Goal: Navigation & Orientation: Find specific page/section

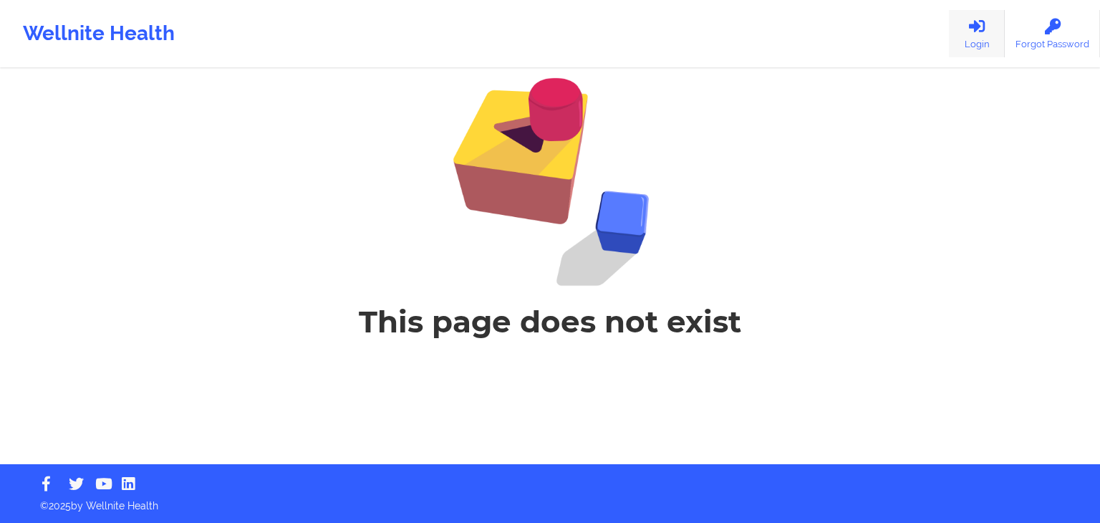
click at [991, 39] on link "Login" at bounding box center [977, 33] width 56 height 47
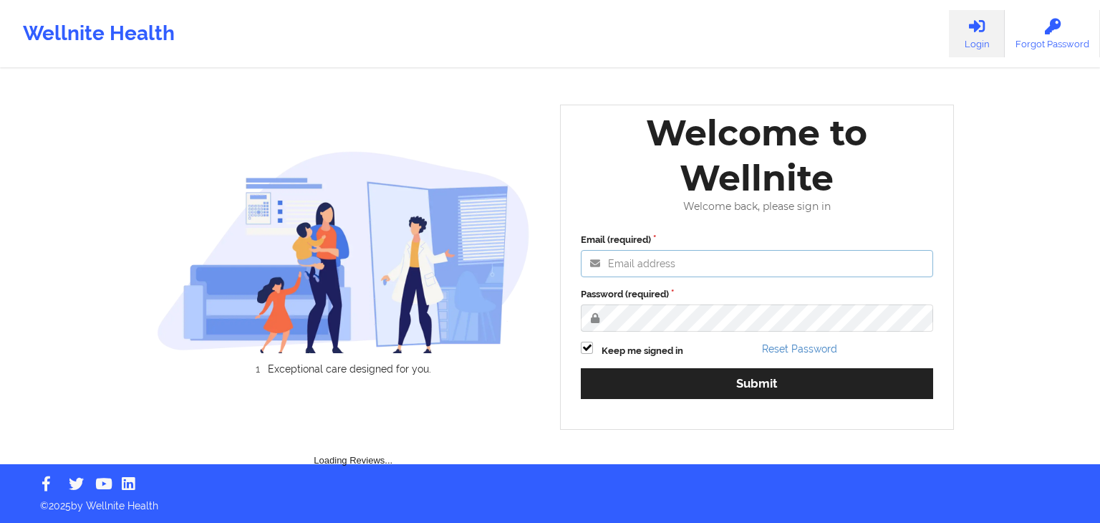
type input "[EMAIL_ADDRESS][DOMAIN_NAME]"
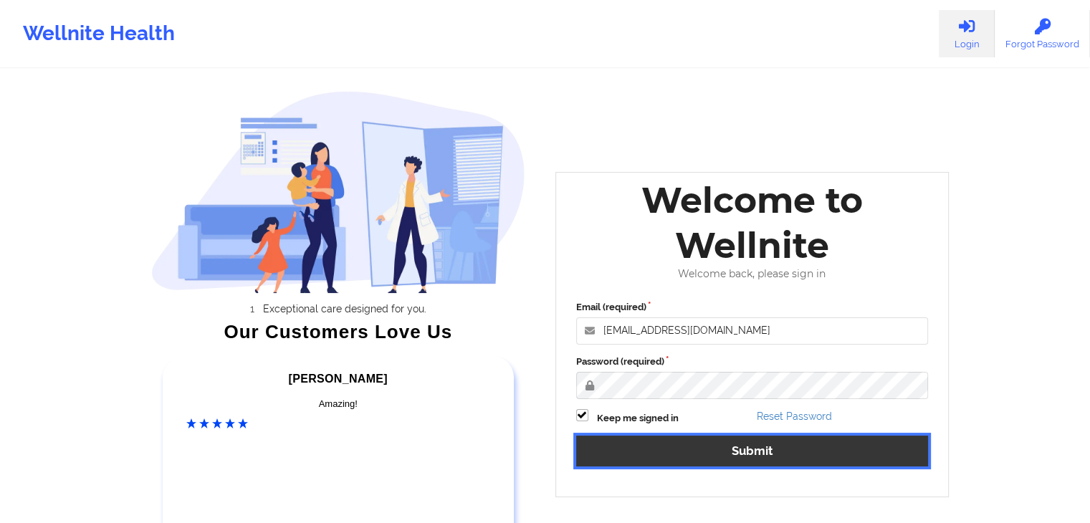
click at [759, 367] on div "Email (required) [EMAIL_ADDRESS][DOMAIN_NAME] Password (required) Keep me signe…" at bounding box center [752, 388] width 373 height 196
click at [756, 456] on button "Submit" at bounding box center [752, 451] width 352 height 31
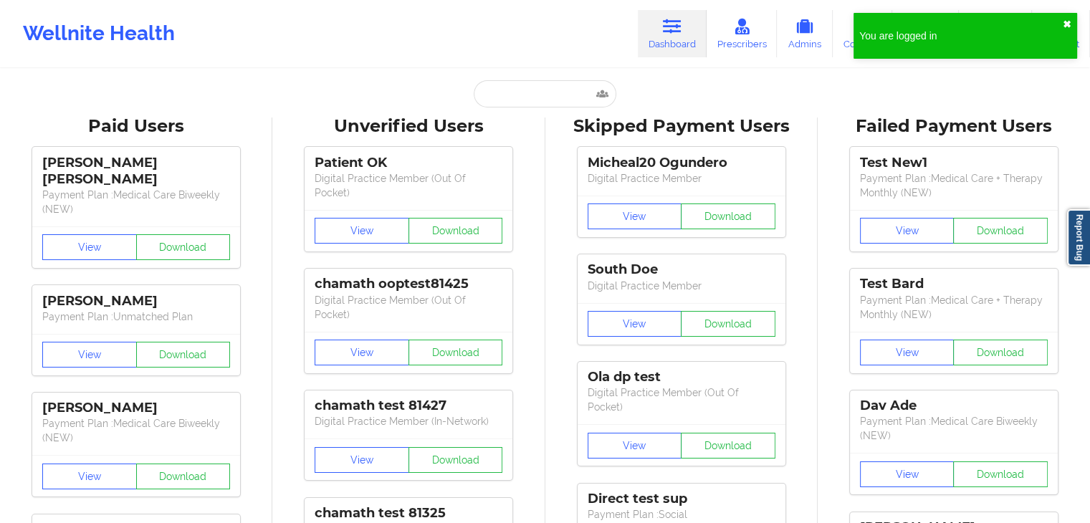
click at [1065, 22] on button "✖︎" at bounding box center [1066, 24] width 9 height 11
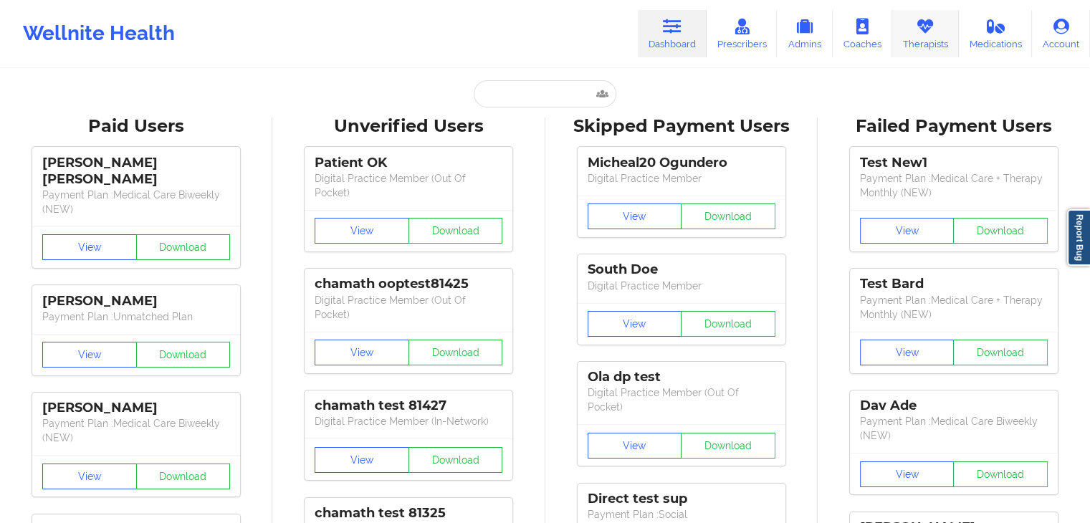
click at [937, 30] on link "Therapists" at bounding box center [925, 33] width 67 height 47
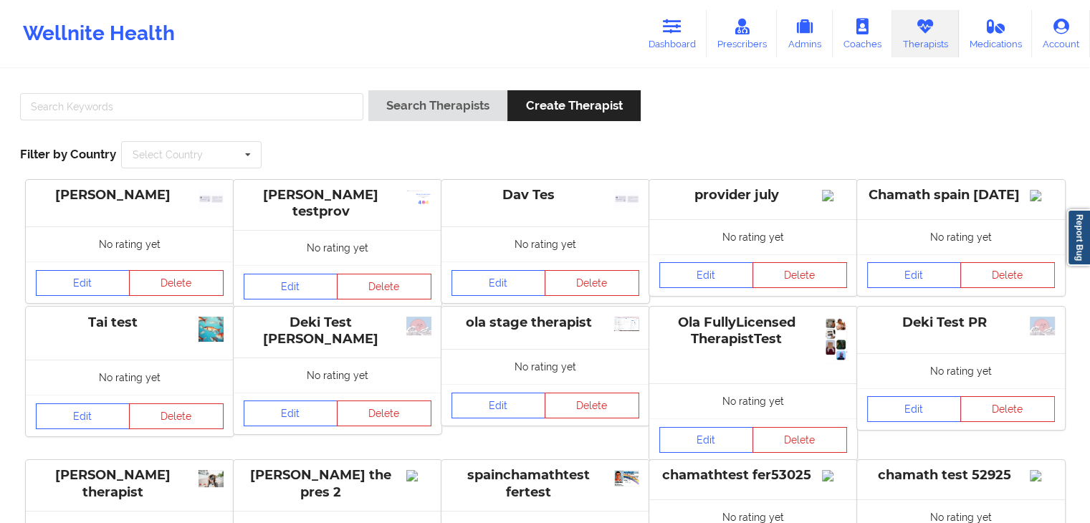
scroll to position [325, 0]
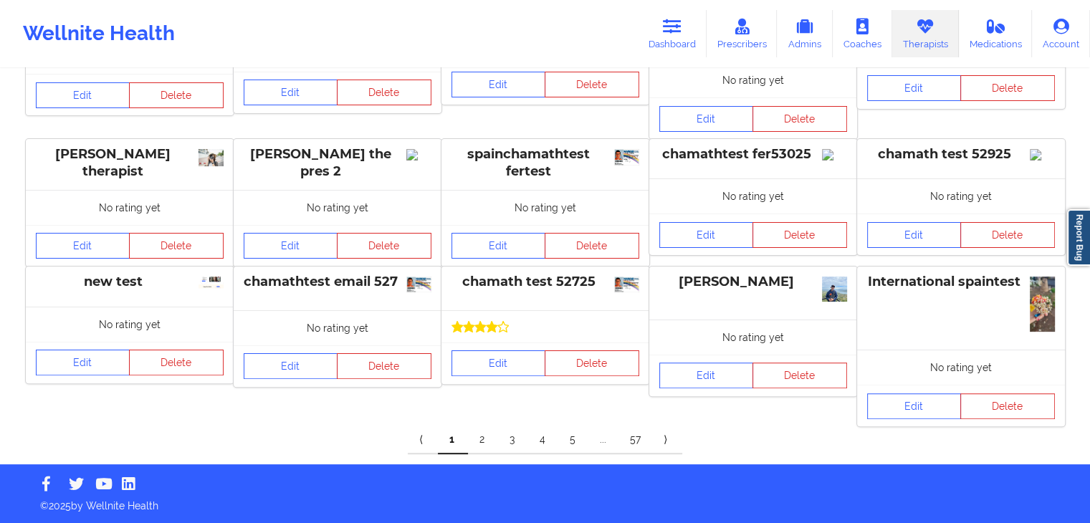
click at [716, 423] on div "[PERSON_NAME] No rating yet Edit Delete" at bounding box center [753, 346] width 208 height 160
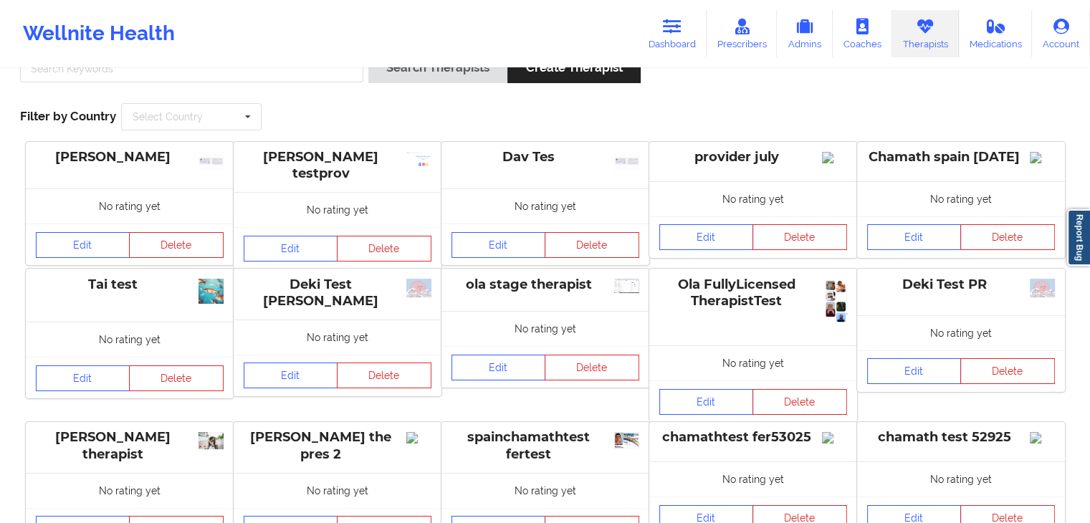
scroll to position [0, 0]
